Goal: Information Seeking & Learning: Learn about a topic

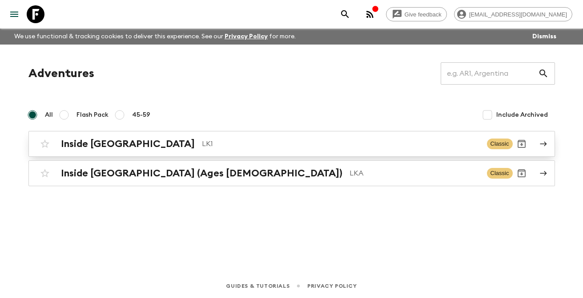
click at [202, 148] on p "LK1" at bounding box center [341, 143] width 278 height 11
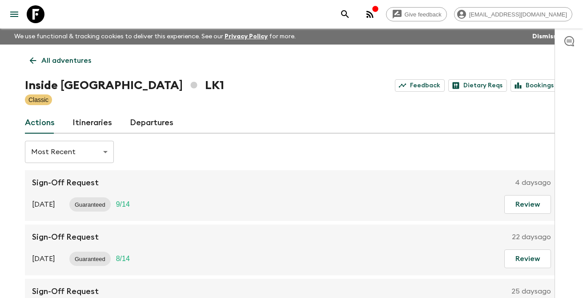
scroll to position [20, 0]
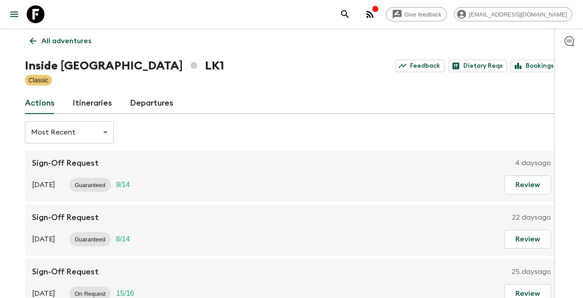
click at [91, 108] on link "Itineraries" at bounding box center [93, 103] width 40 height 21
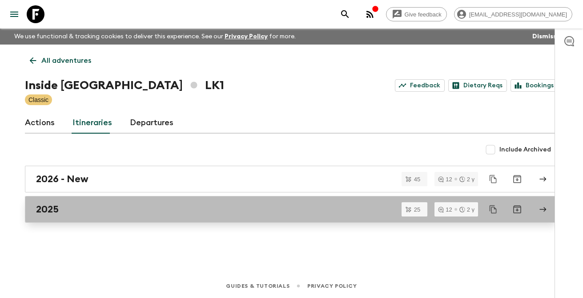
click at [91, 222] on link "2025" at bounding box center [291, 209] width 533 height 27
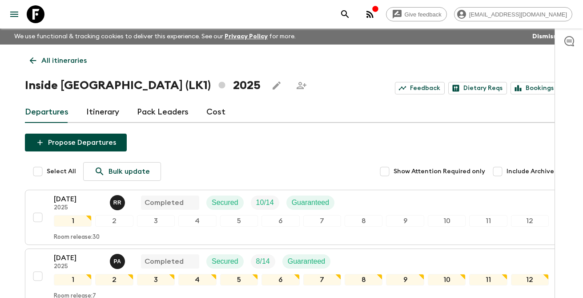
click at [213, 113] on link "Cost" at bounding box center [215, 111] width 19 height 21
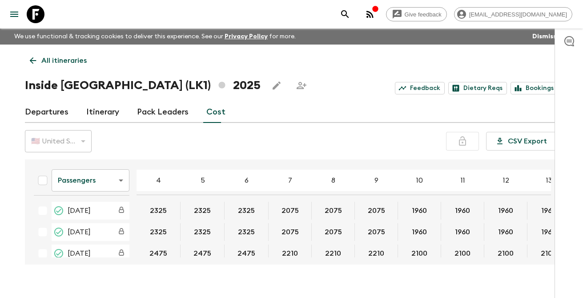
scroll to position [16, 0]
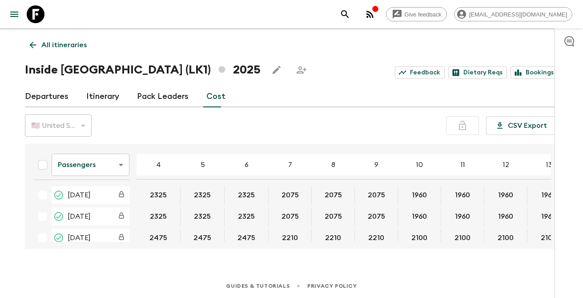
click at [228, 157] on div "6" at bounding box center [247, 164] width 44 height 21
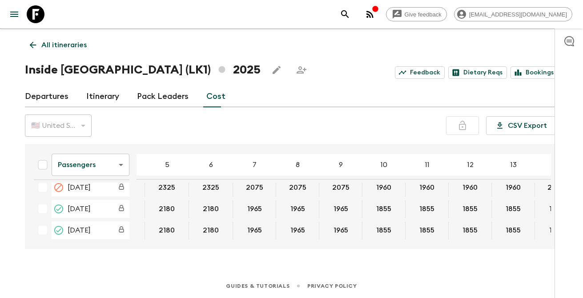
scroll to position [0, 36]
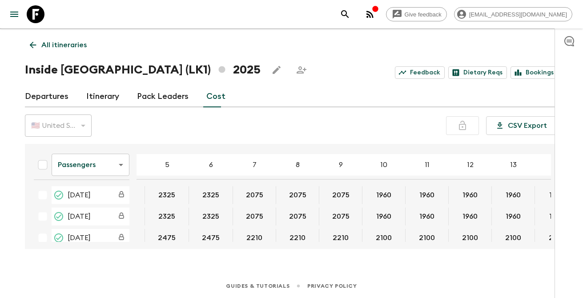
click at [107, 88] on link "Itinerary" at bounding box center [102, 96] width 33 height 21
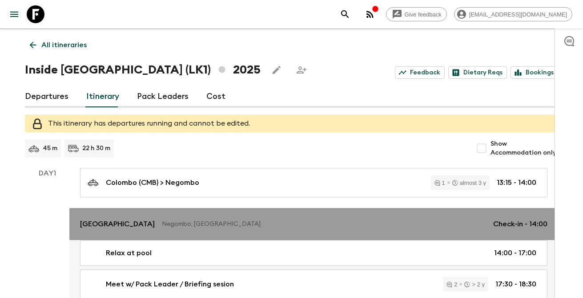
click at [236, 223] on p "Negombo, [GEOGRAPHIC_DATA]" at bounding box center [324, 223] width 324 height 9
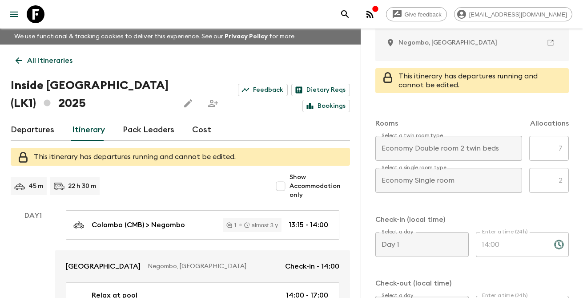
scroll to position [234, 0]
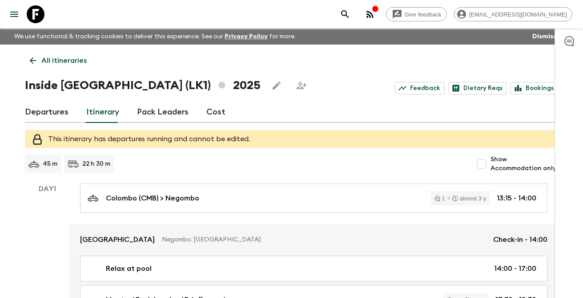
scroll to position [16, 0]
